Goal: Information Seeking & Learning: Find specific fact

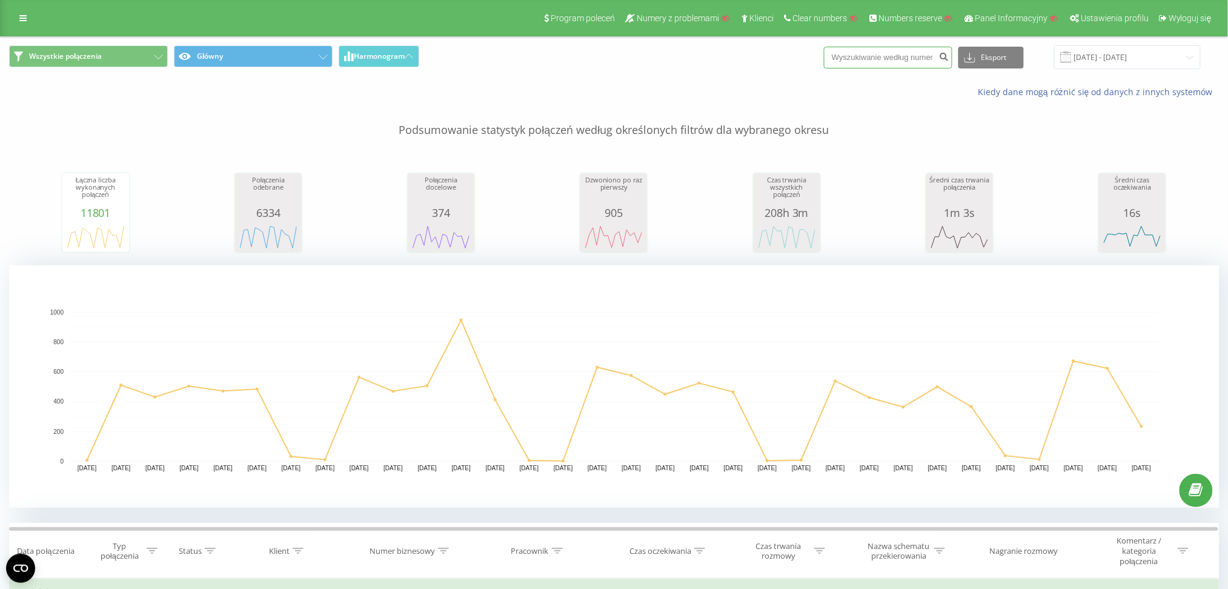
click at [910, 58] on input at bounding box center [888, 58] width 128 height 22
paste input "48662239907"
type input "48662239907"
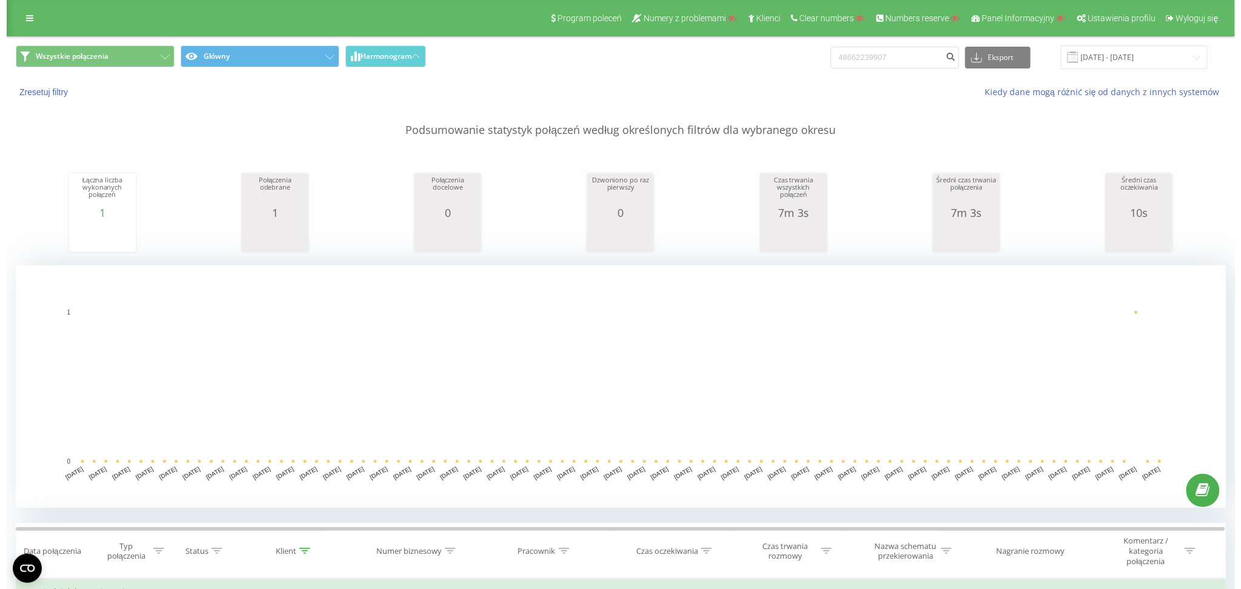
scroll to position [307, 0]
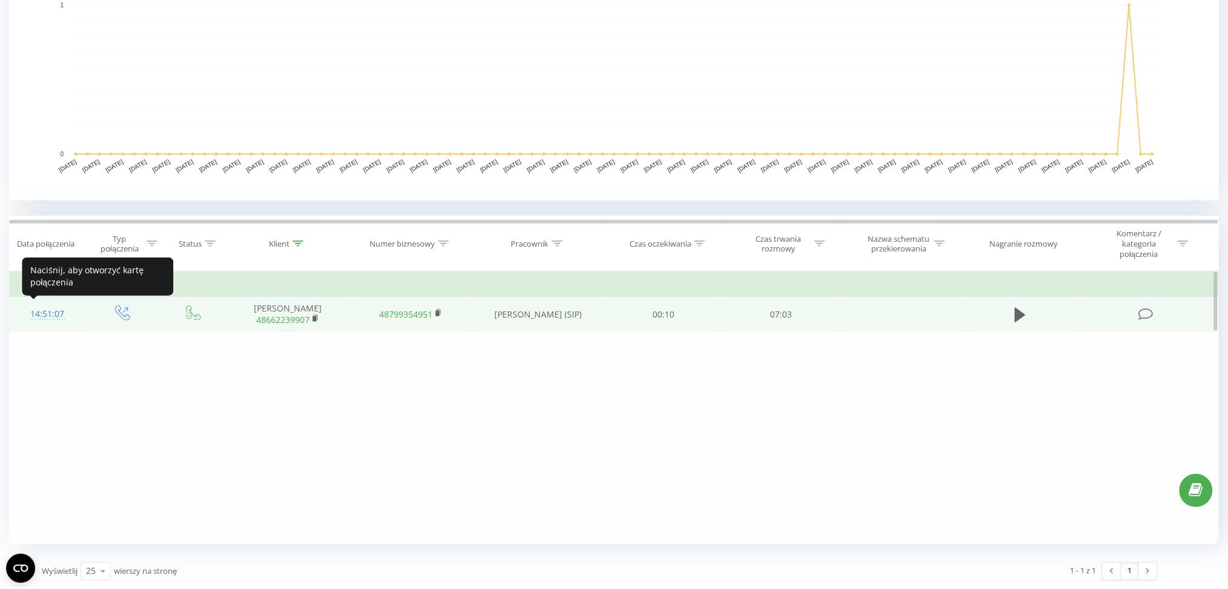
click at [39, 313] on div "14:51:07" at bounding box center [47, 314] width 51 height 24
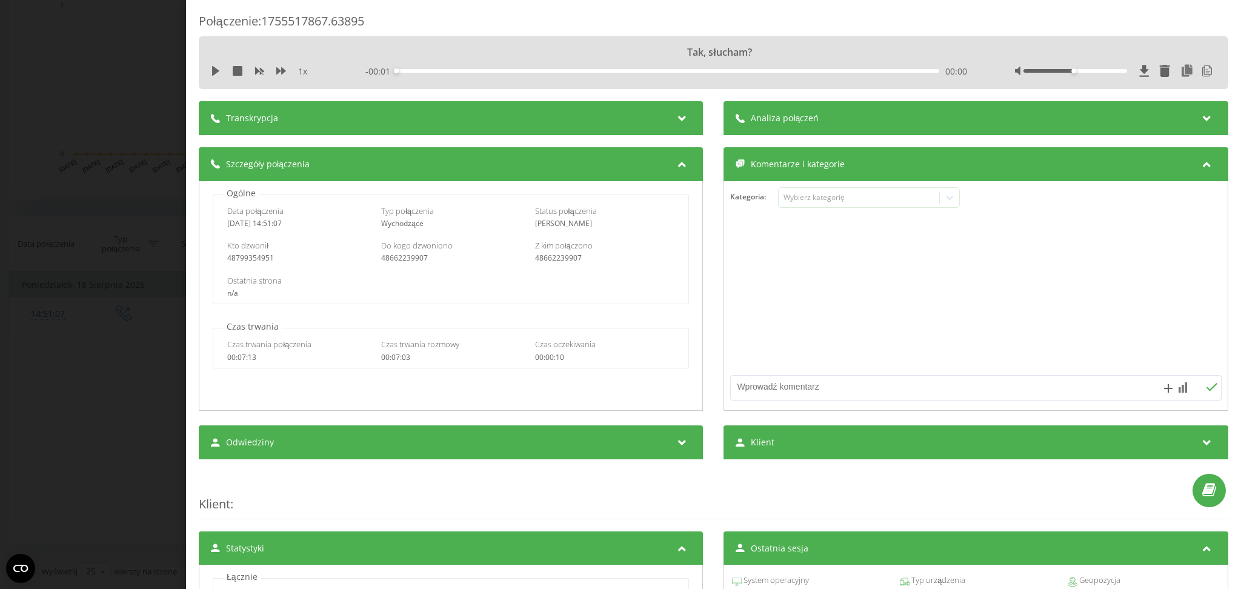
click at [414, 126] on div "Transkrypcja" at bounding box center [451, 118] width 504 height 34
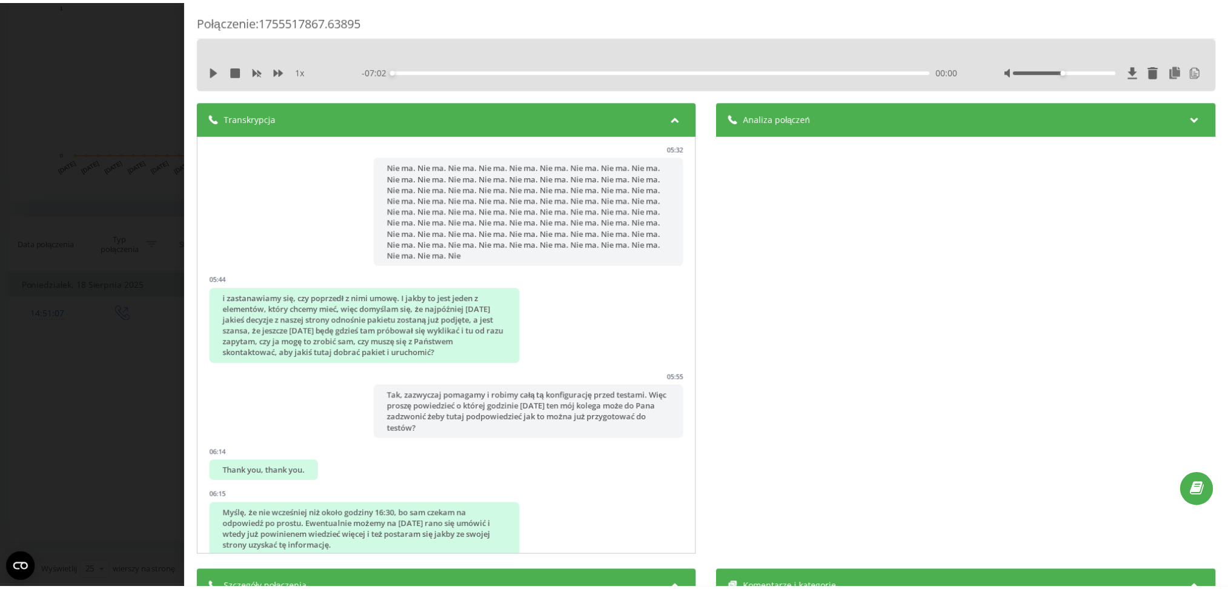
scroll to position [2432, 0]
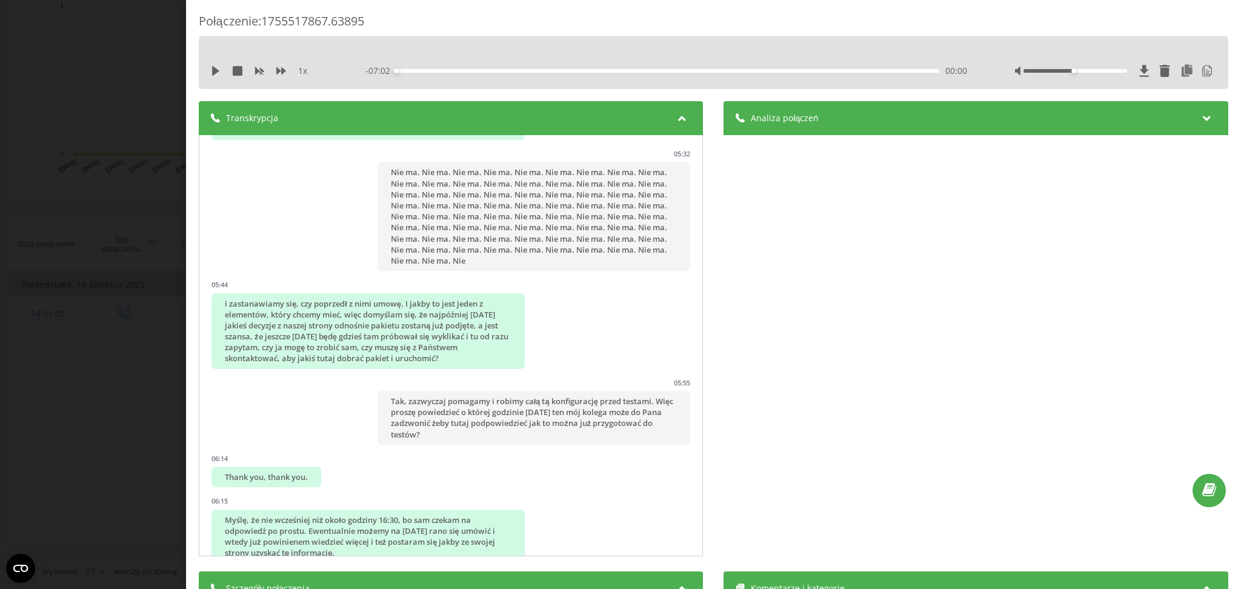
click at [0, 374] on div "Połączenie : 1755517867.63895 1 x - 07:02 00:00 00:00 Transkrypcja 00:00 Tak, s…" at bounding box center [620, 294] width 1241 height 589
